Goal: Task Accomplishment & Management: Manage account settings

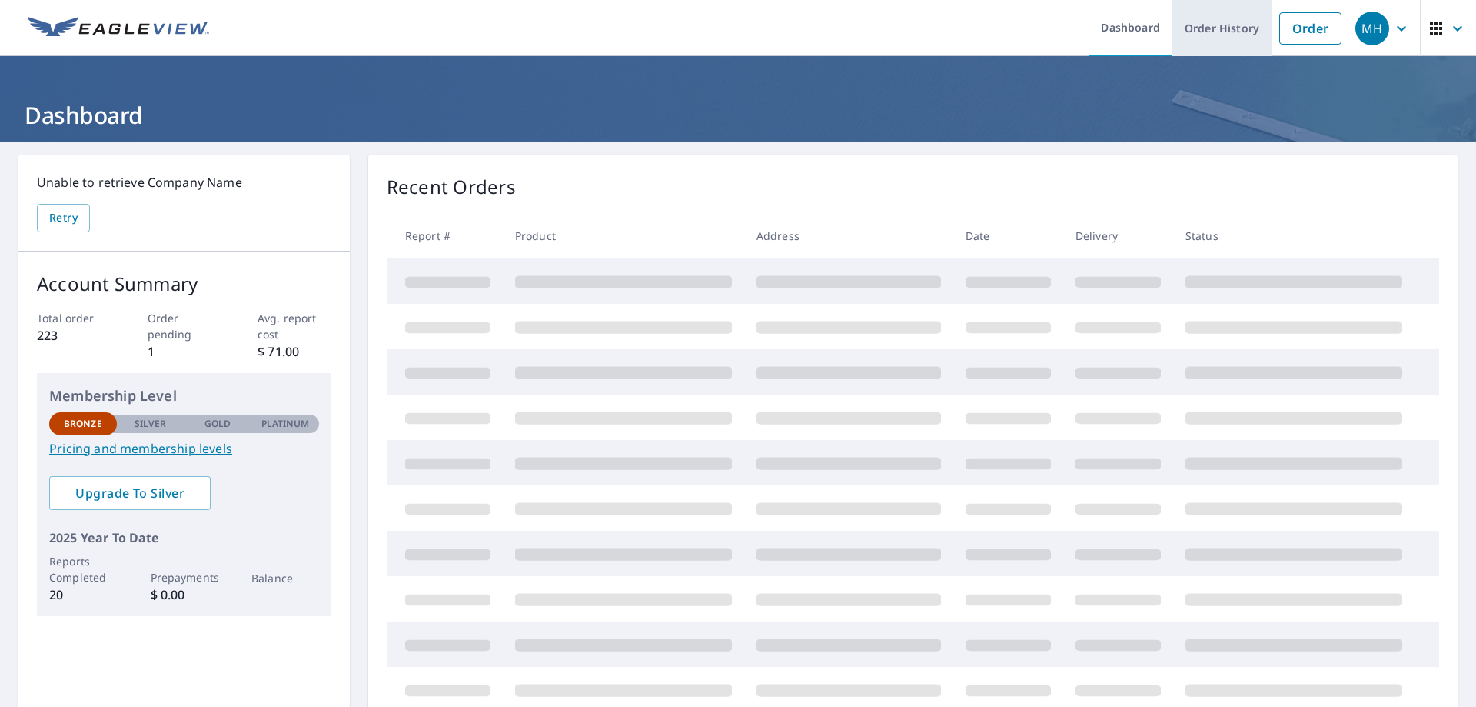
click at [1233, 28] on link "Order History" at bounding box center [1222, 28] width 99 height 56
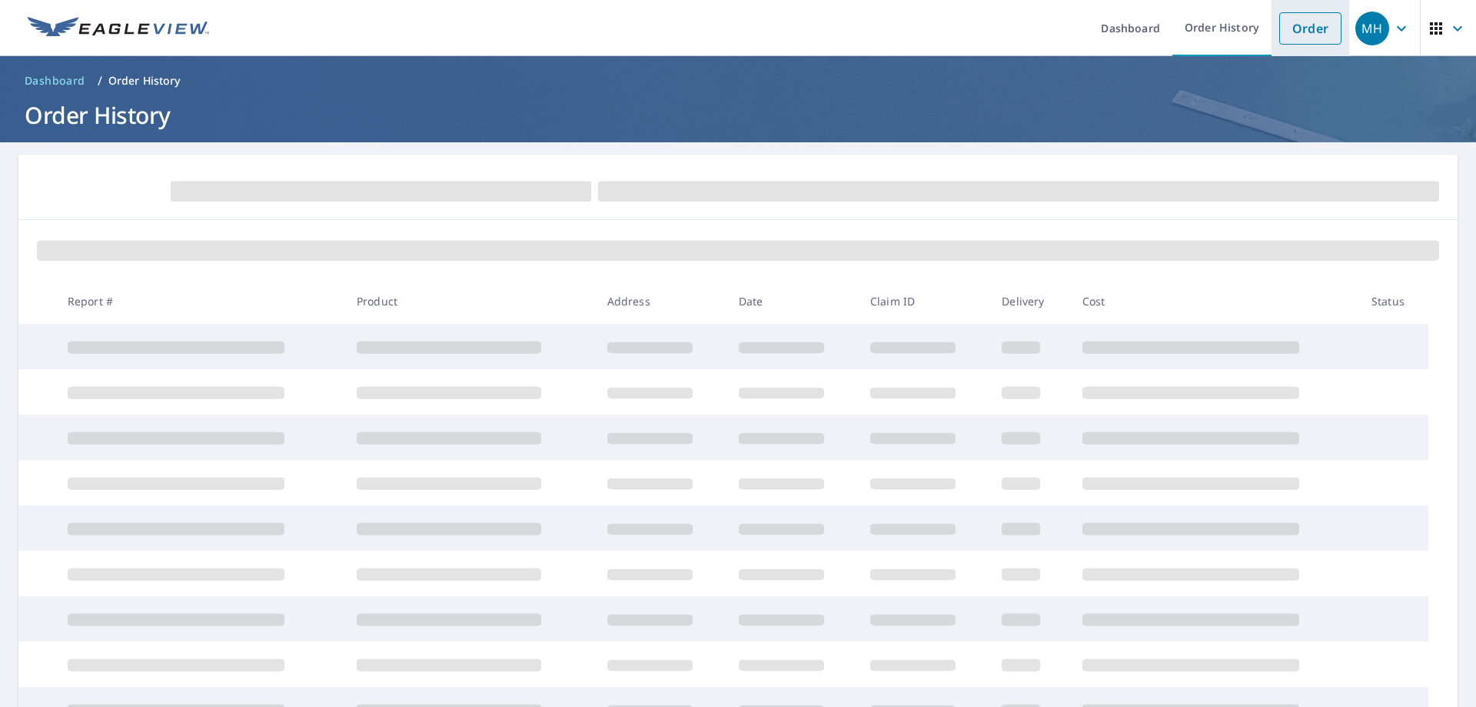
click at [1316, 32] on link "Order" at bounding box center [1310, 28] width 62 height 32
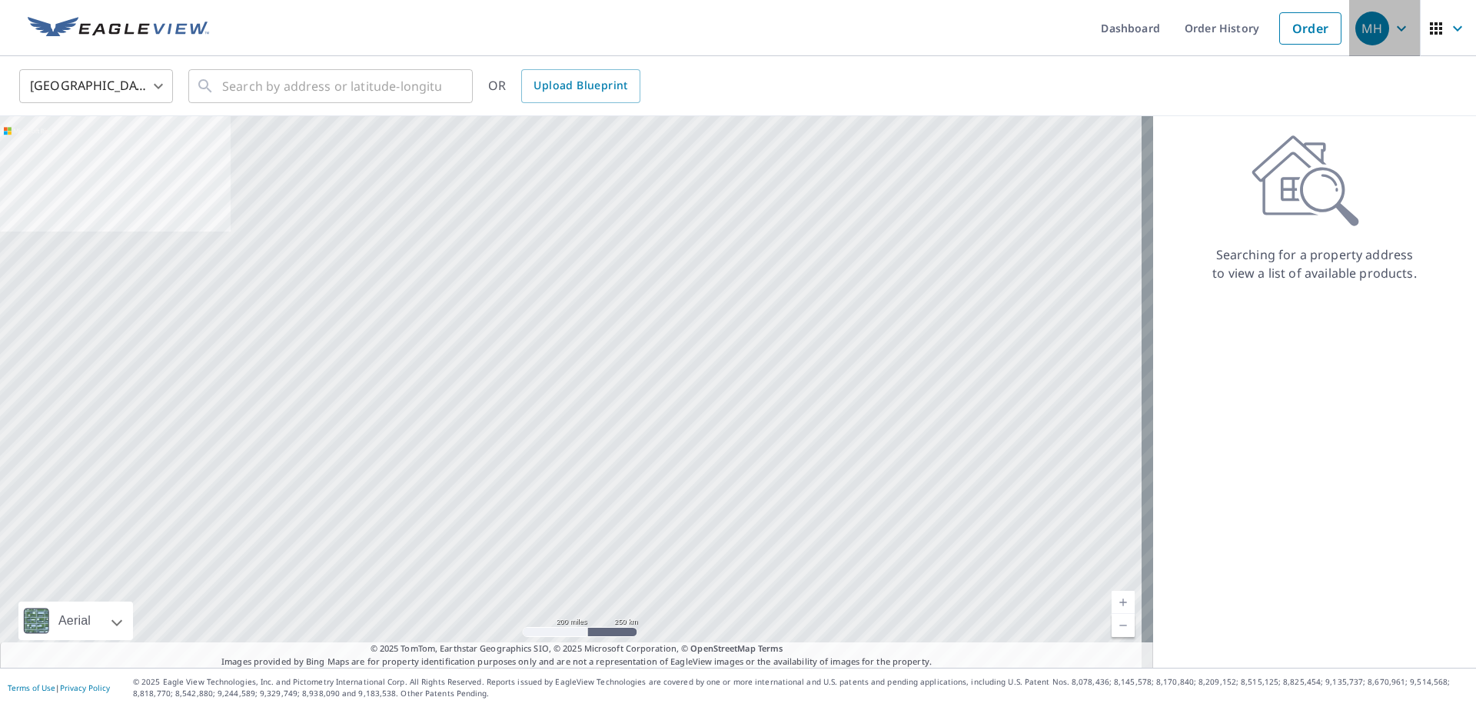
click at [1393, 28] on icon "button" at bounding box center [1402, 28] width 18 height 18
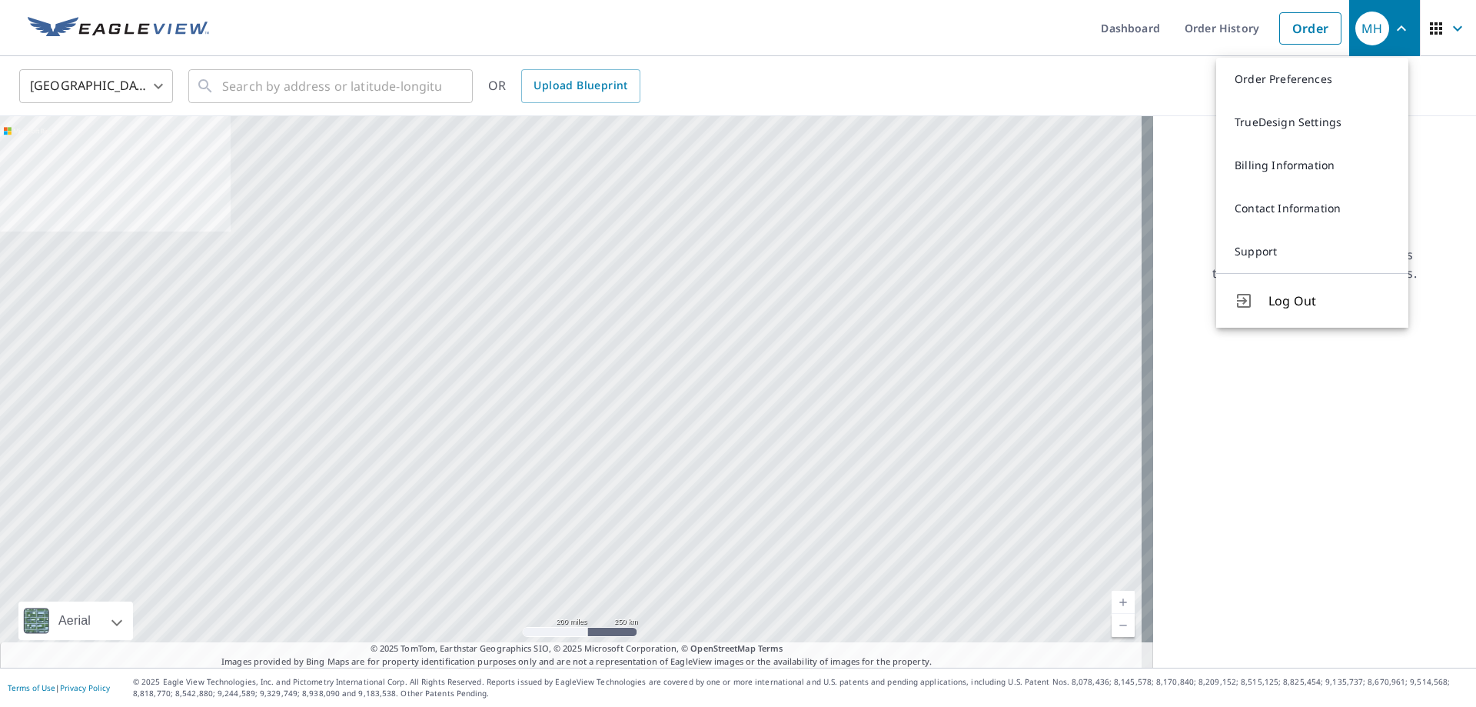
click at [1135, 86] on div "United States [GEOGRAPHIC_DATA] ​ ​ OR Upload Blueprint" at bounding box center [733, 86] width 1450 height 36
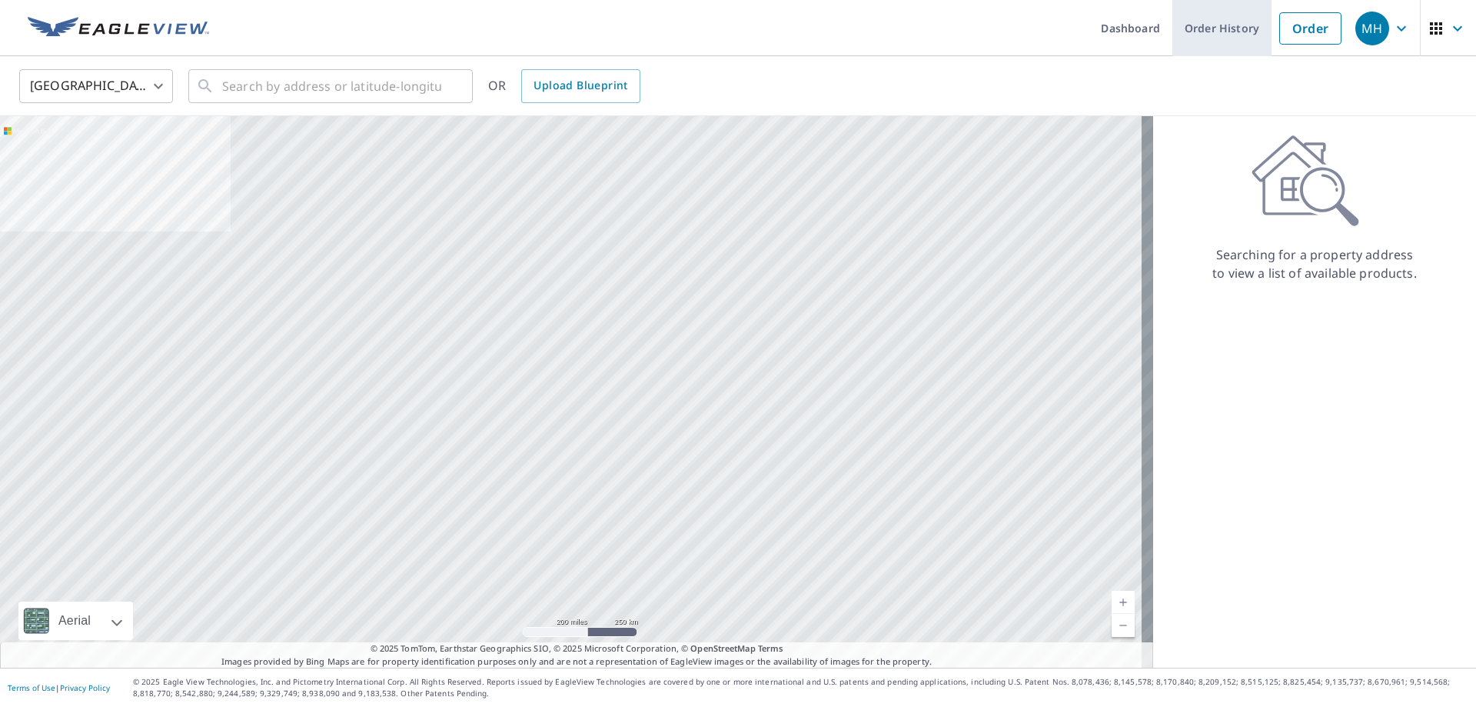
click at [1220, 34] on link "Order History" at bounding box center [1222, 28] width 99 height 56
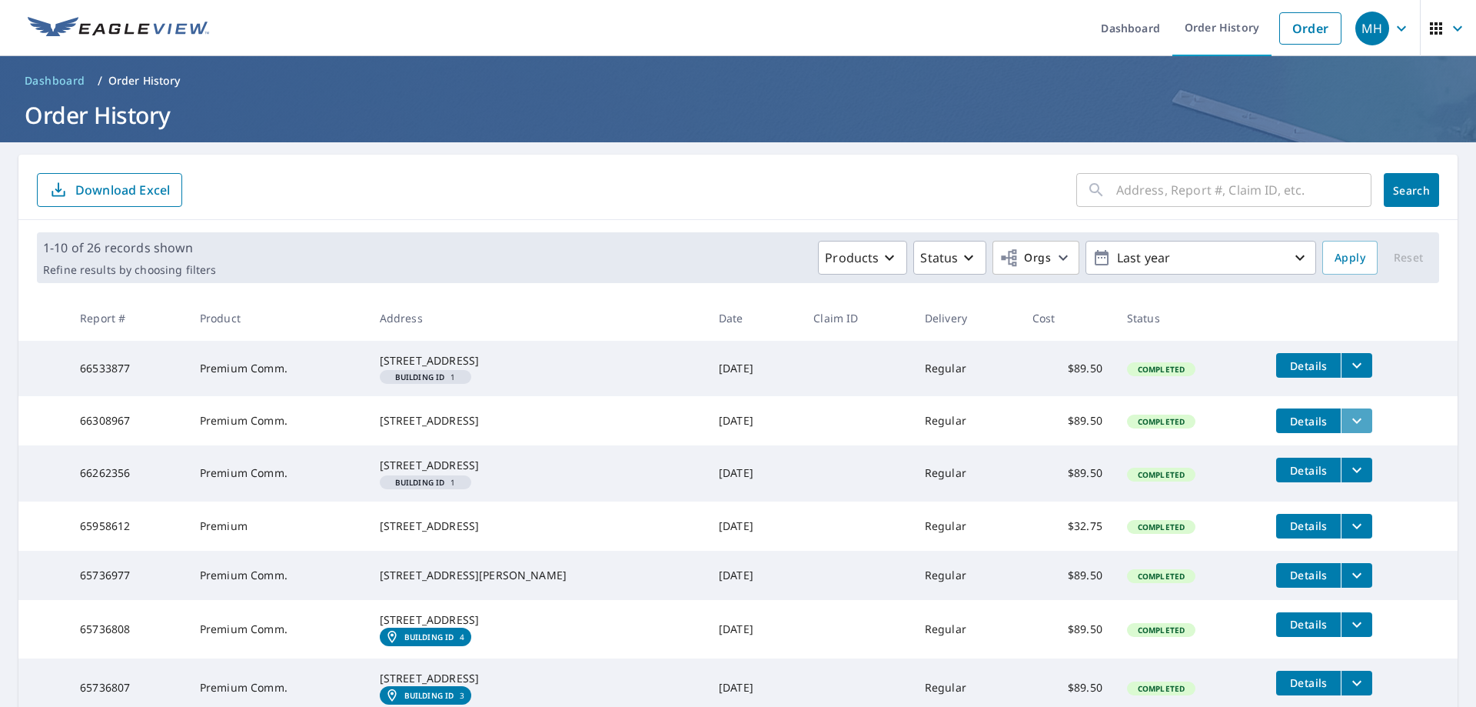
click at [1354, 430] on icon "filesDropdownBtn-66308967" at bounding box center [1357, 420] width 18 height 18
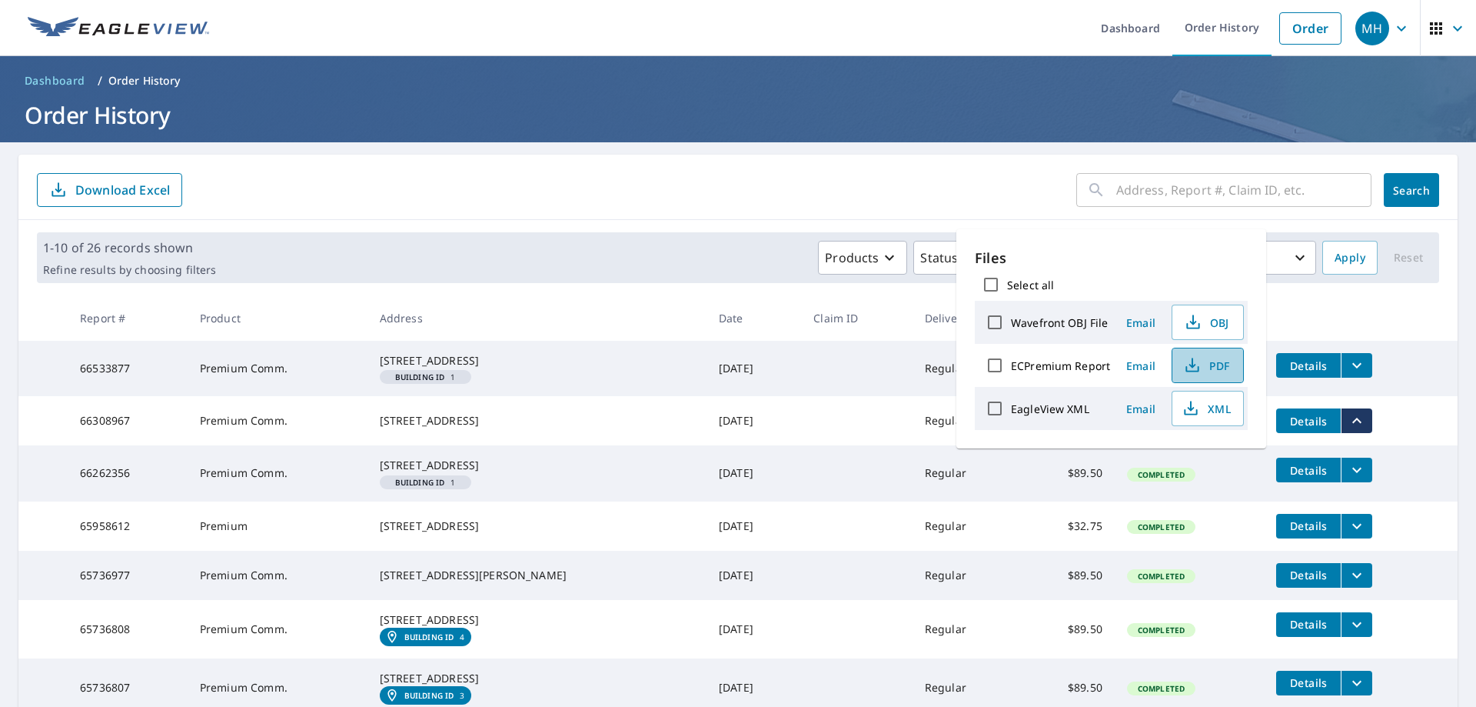
click at [1216, 367] on span "PDF" at bounding box center [1206, 365] width 49 height 18
